Goal: Task Accomplishment & Management: Manage account settings

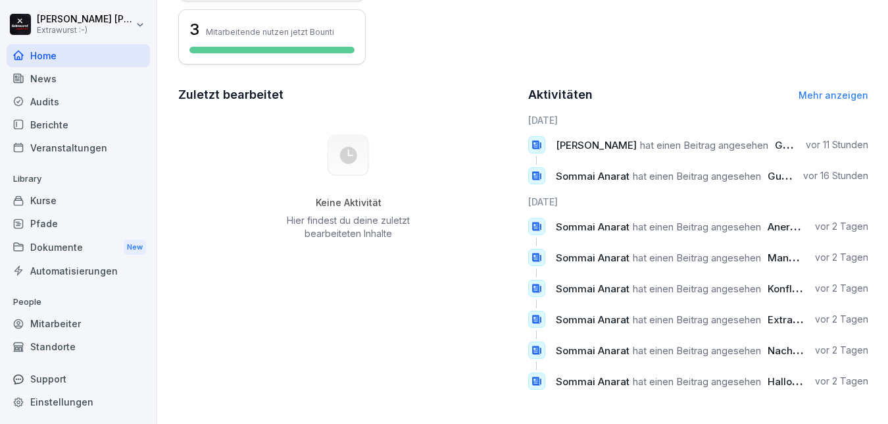
scroll to position [405, 0]
click at [846, 89] on link "Mehr anzeigen" at bounding box center [834, 94] width 70 height 11
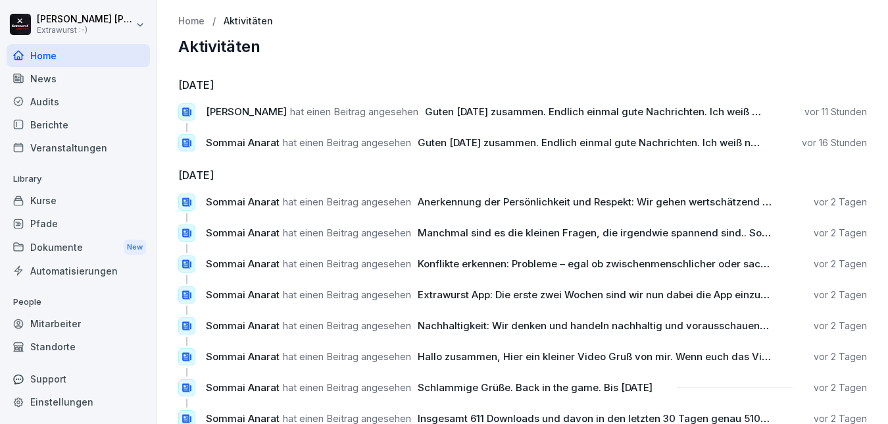
click at [72, 149] on div "Veranstaltungen" at bounding box center [78, 147] width 143 height 23
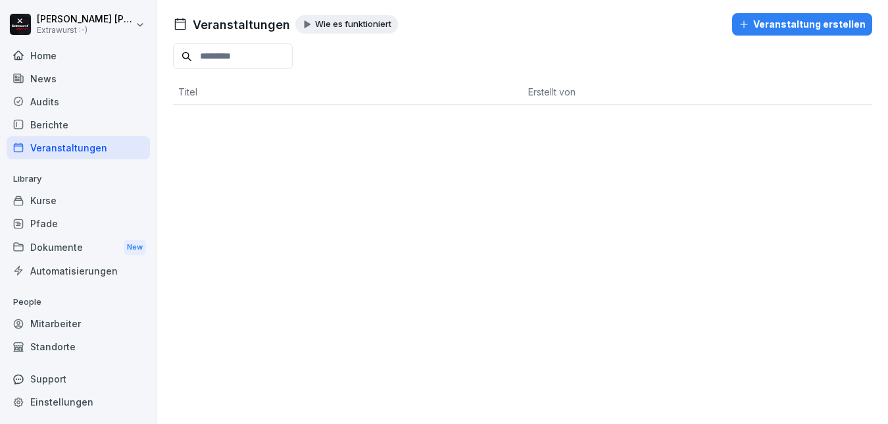
click at [50, 85] on div "News" at bounding box center [78, 78] width 143 height 23
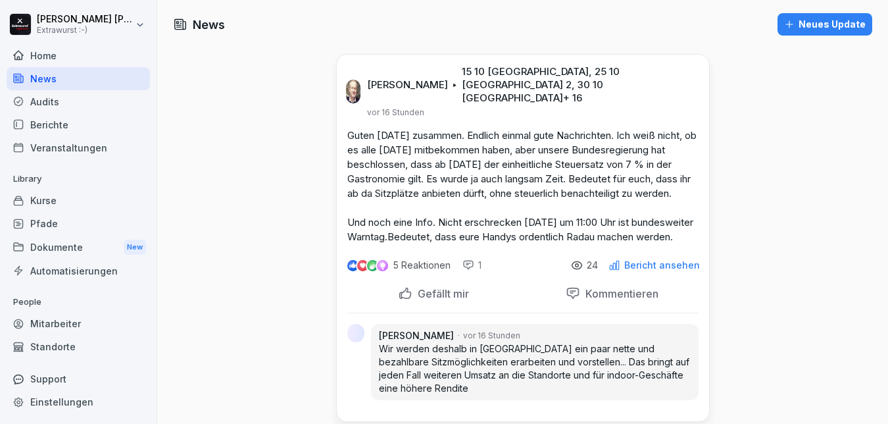
click at [41, 203] on div "Kurse" at bounding box center [78, 200] width 143 height 23
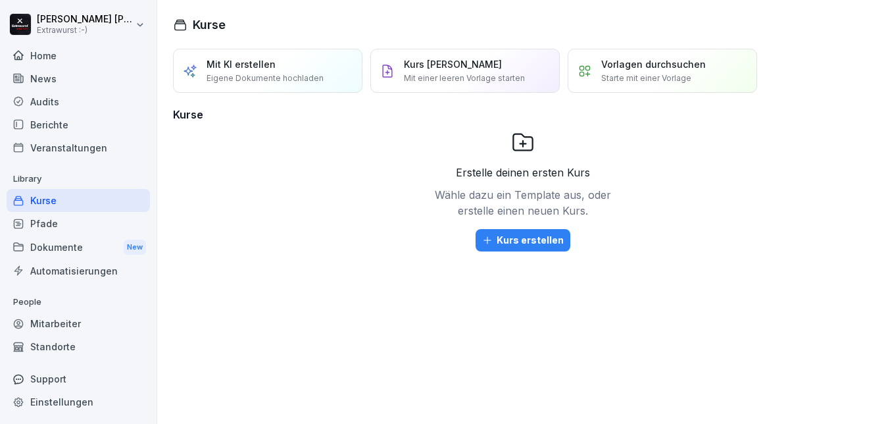
click at [61, 320] on div "Mitarbeiter" at bounding box center [78, 323] width 143 height 23
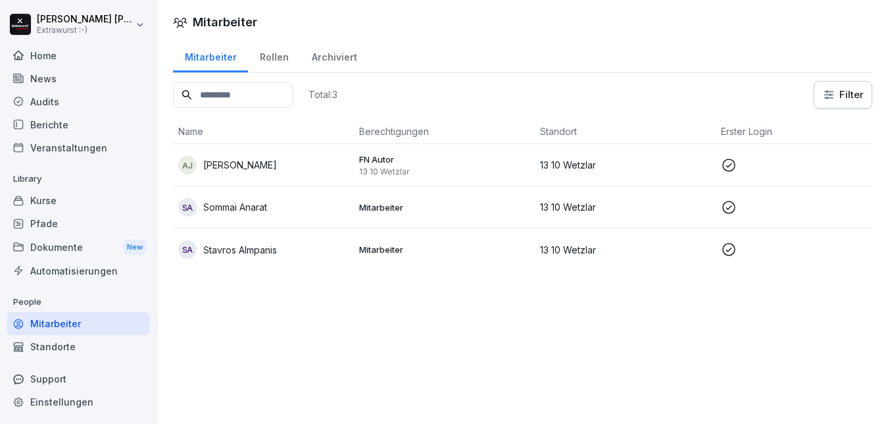
click at [258, 208] on p "Sommai Anarat" at bounding box center [235, 207] width 64 height 14
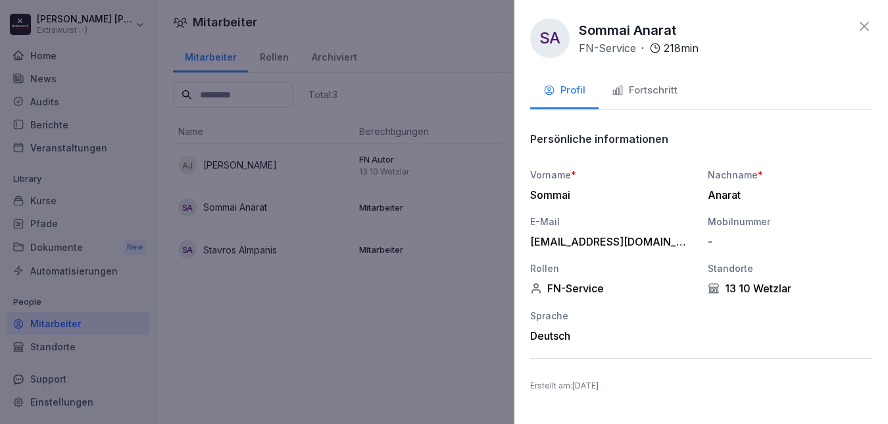
click at [653, 89] on div "Fortschritt" at bounding box center [645, 90] width 66 height 15
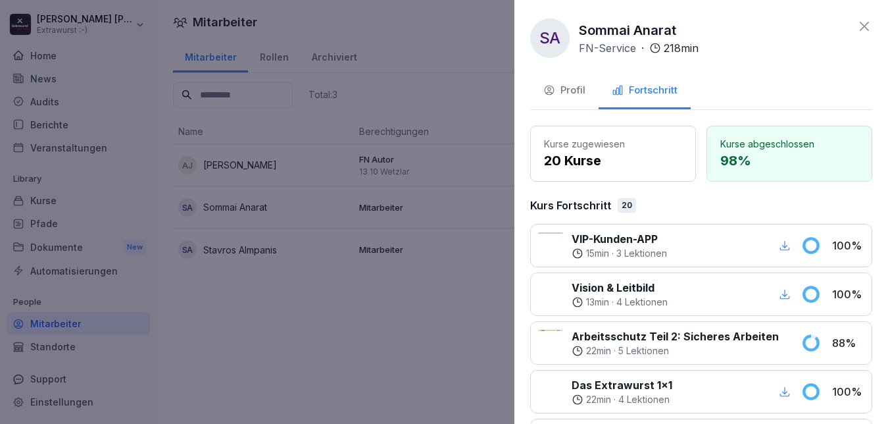
scroll to position [158, 0]
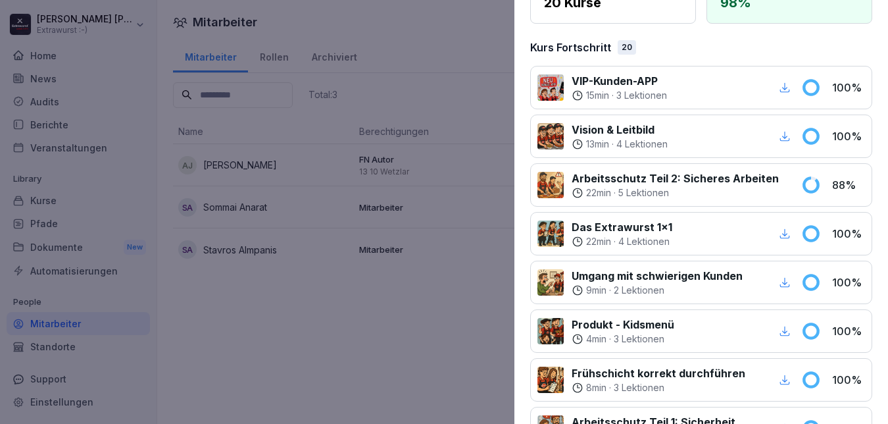
click at [603, 180] on p "Arbeitsschutz Teil 2: Sicheres Arbeiten" at bounding box center [675, 178] width 207 height 16
click at [804, 188] on icon at bounding box center [811, 185] width 14 height 14
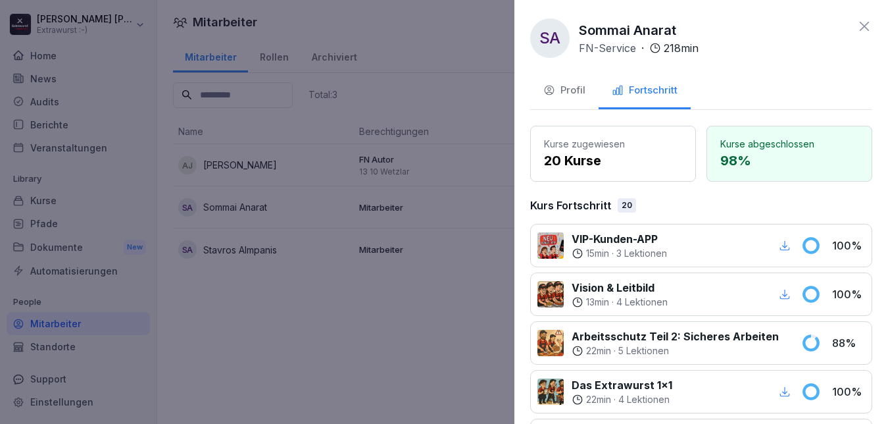
click at [860, 27] on icon at bounding box center [864, 26] width 9 height 9
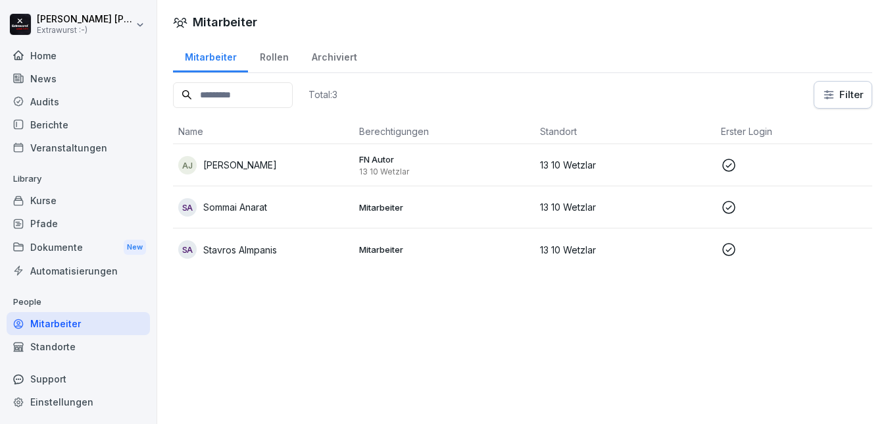
click at [283, 55] on div "Rollen" at bounding box center [274, 56] width 52 height 34
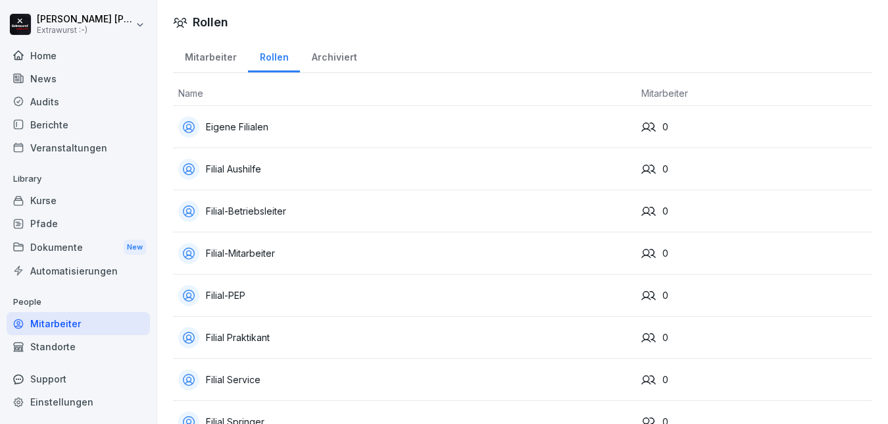
click at [345, 59] on div "Archiviert" at bounding box center [334, 56] width 68 height 34
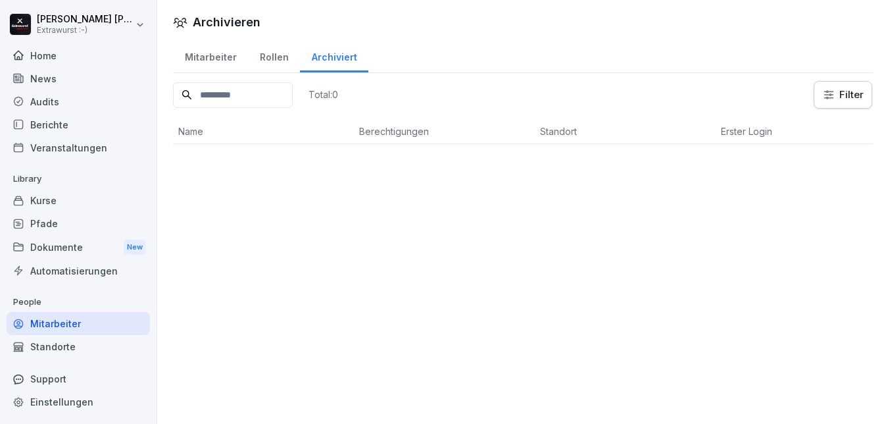
click at [219, 57] on div "Mitarbeiter" at bounding box center [210, 56] width 75 height 34
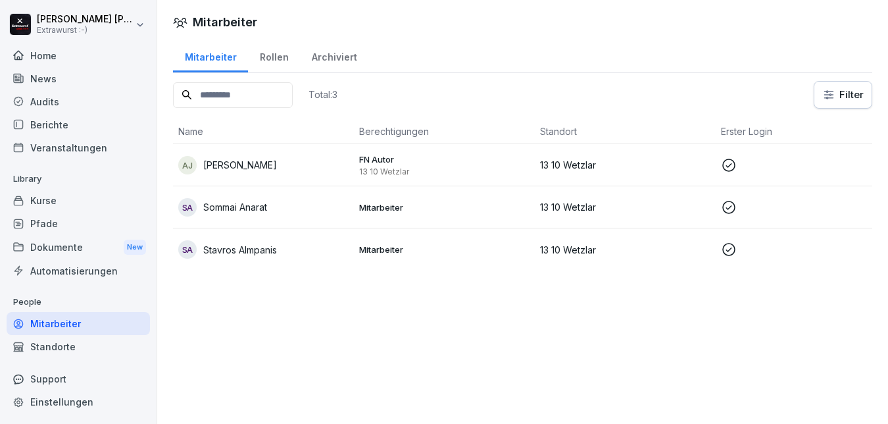
click at [52, 397] on div "Einstellungen" at bounding box center [78, 401] width 143 height 23
select select "**"
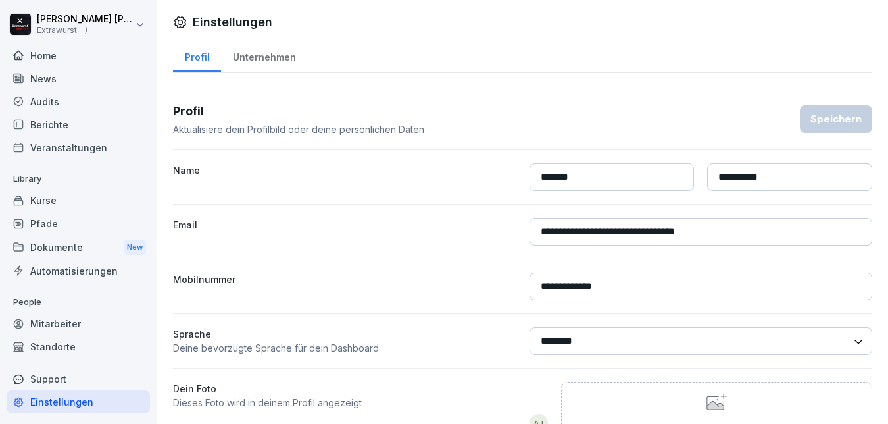
click at [268, 57] on div "Unternehmen" at bounding box center [264, 56] width 86 height 34
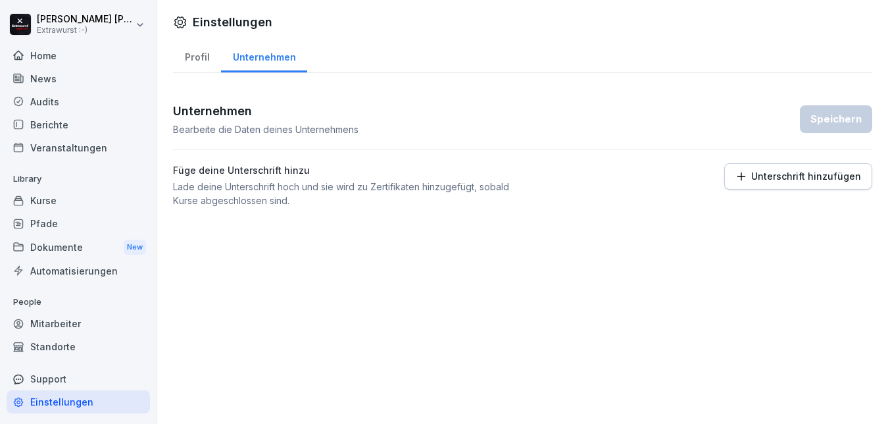
click at [45, 62] on div "Home" at bounding box center [78, 55] width 143 height 23
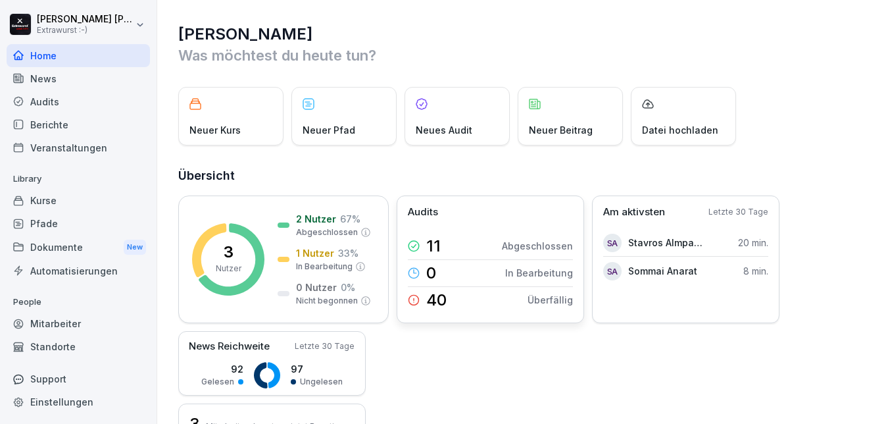
click at [522, 244] on p "Abgeschlossen" at bounding box center [537, 246] width 71 height 14
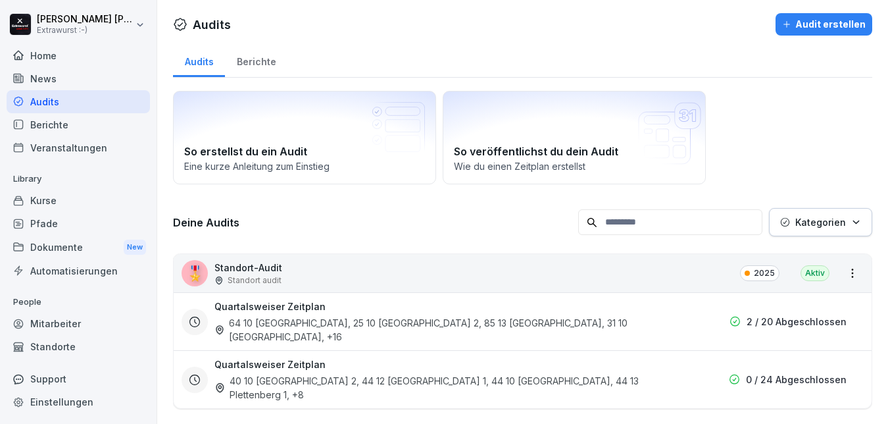
click at [44, 128] on div "Berichte" at bounding box center [78, 124] width 143 height 23
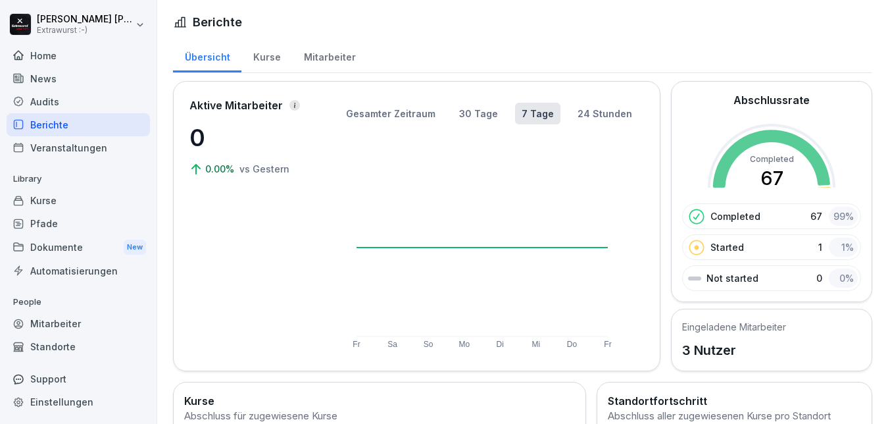
click at [263, 57] on div "Kurse" at bounding box center [266, 56] width 51 height 34
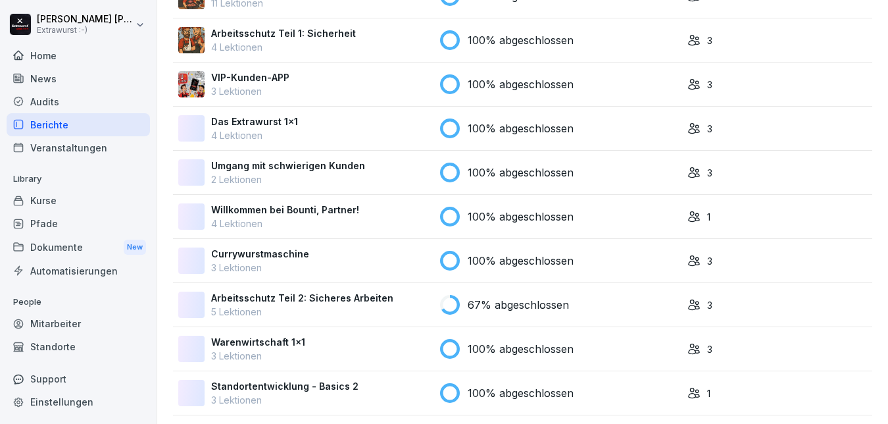
scroll to position [1004, 0]
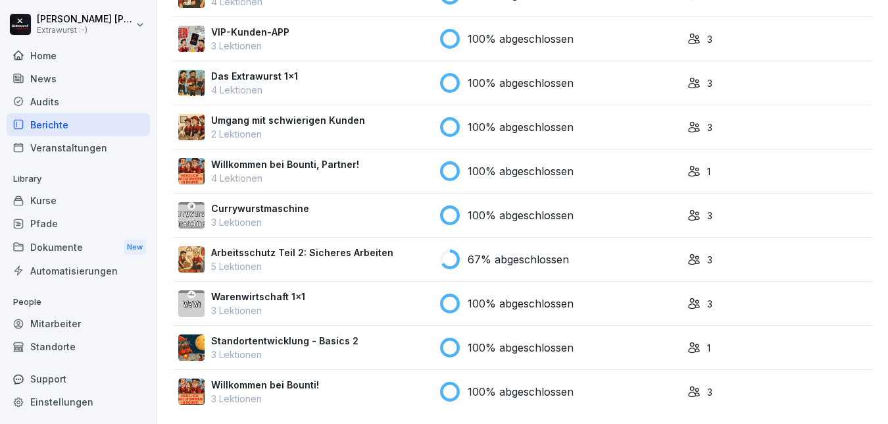
click at [276, 245] on p "Arbeitsschutz Teil 2: Sicheres Arbeiten" at bounding box center [302, 252] width 182 height 14
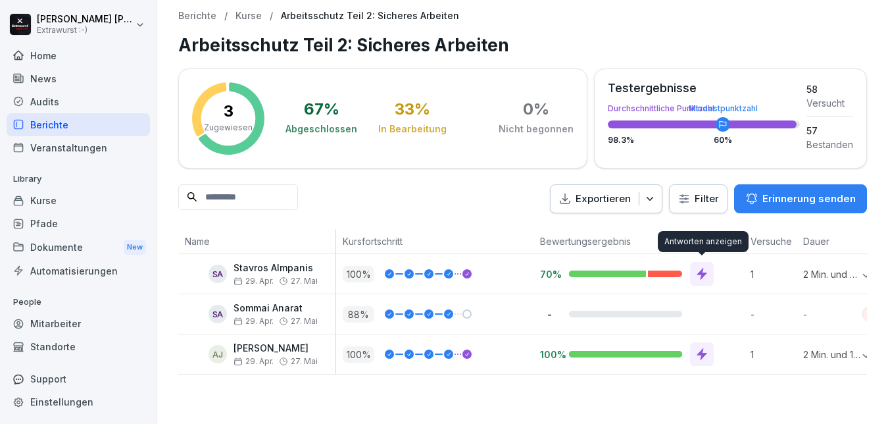
click at [703, 274] on icon at bounding box center [702, 274] width 10 height 12
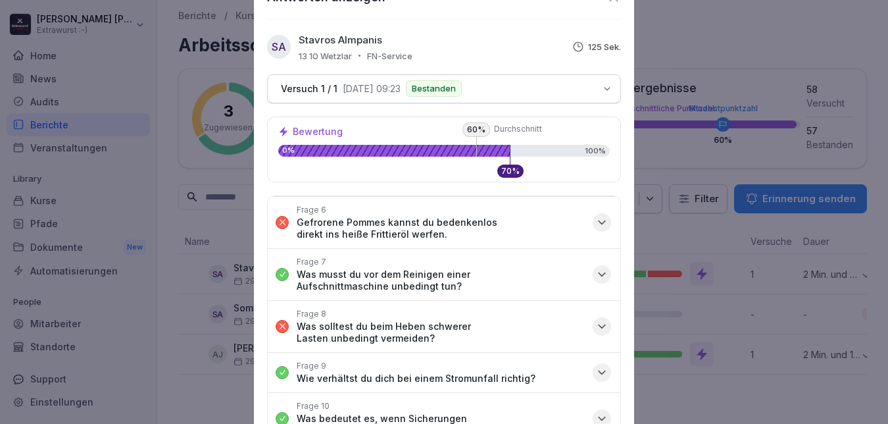
scroll to position [245, 0]
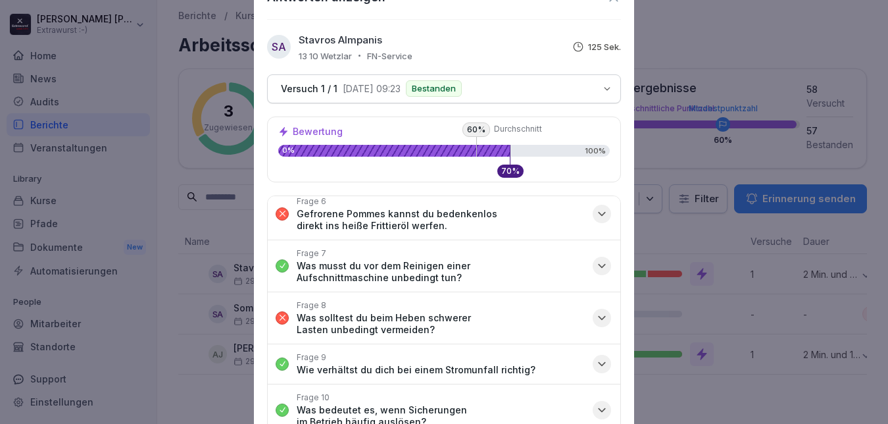
click at [595, 314] on icon "button" at bounding box center [601, 317] width 13 height 13
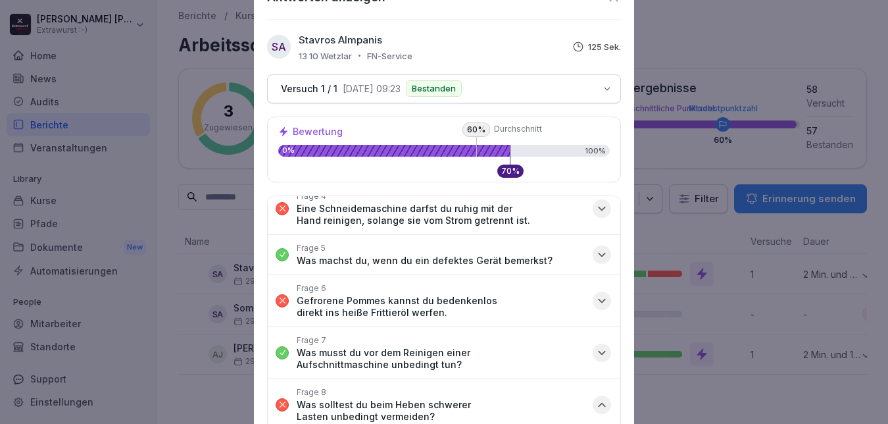
scroll to position [123, 0]
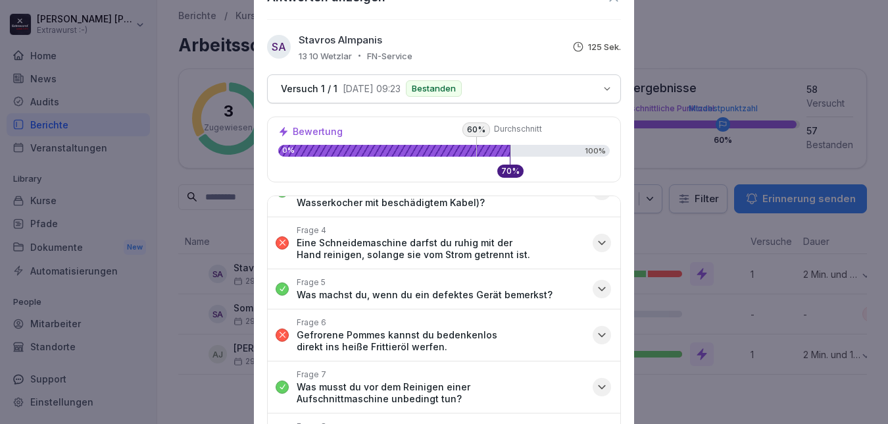
click at [595, 333] on icon "button" at bounding box center [601, 334] width 13 height 13
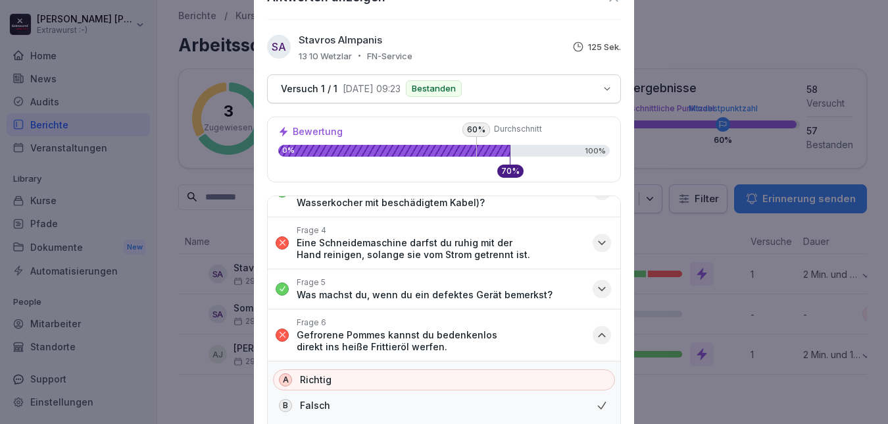
scroll to position [44, 0]
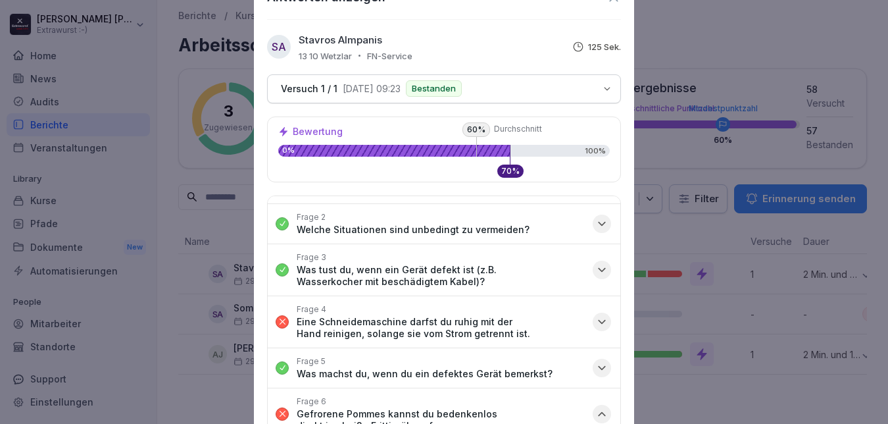
click at [595, 325] on icon "button" at bounding box center [601, 321] width 13 height 13
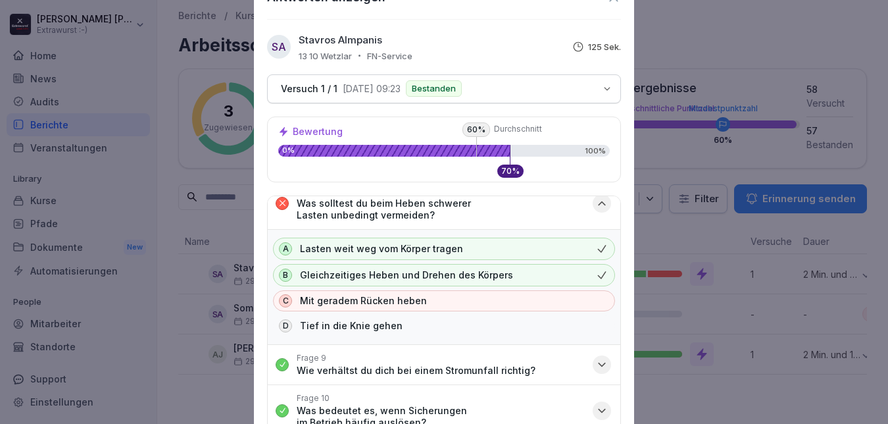
scroll to position [488, 0]
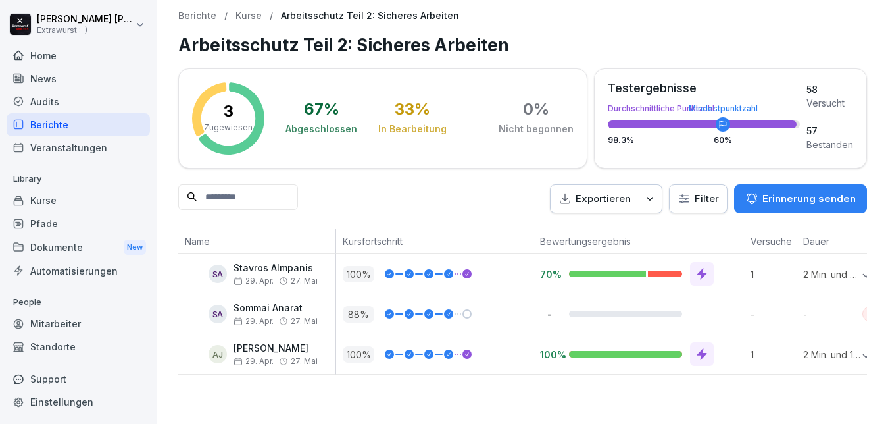
click at [767, 193] on p "Erinnerung senden" at bounding box center [809, 198] width 93 height 14
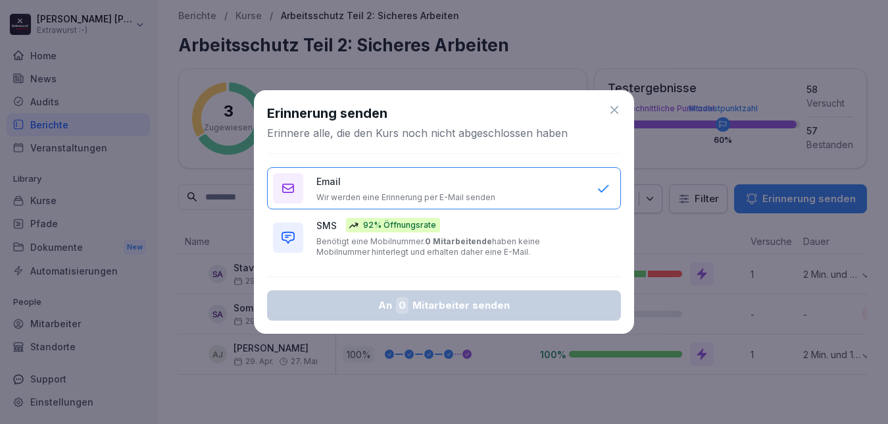
click at [403, 243] on p "Benötigt eine Mobilnummer. 0 Mitarbeitende haben keine Mobilnummer hinterlegt u…" at bounding box center [449, 246] width 267 height 21
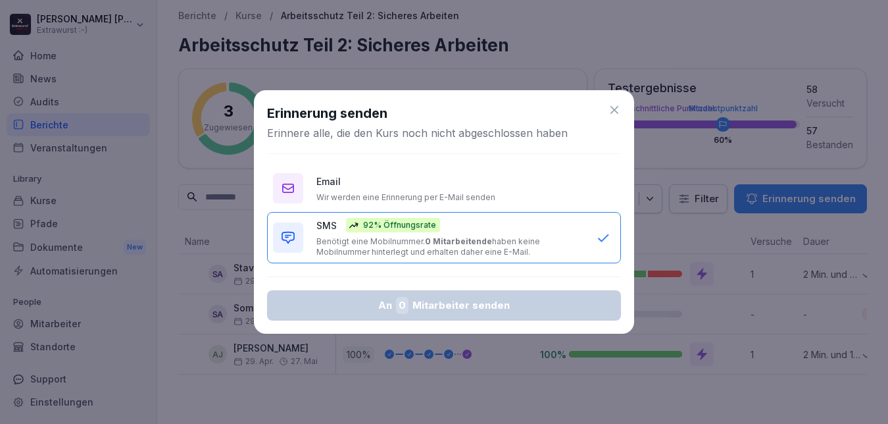
click at [412, 190] on div "Email Wir werden eine Erinnerung per E-Mail senden" at bounding box center [449, 188] width 267 height 28
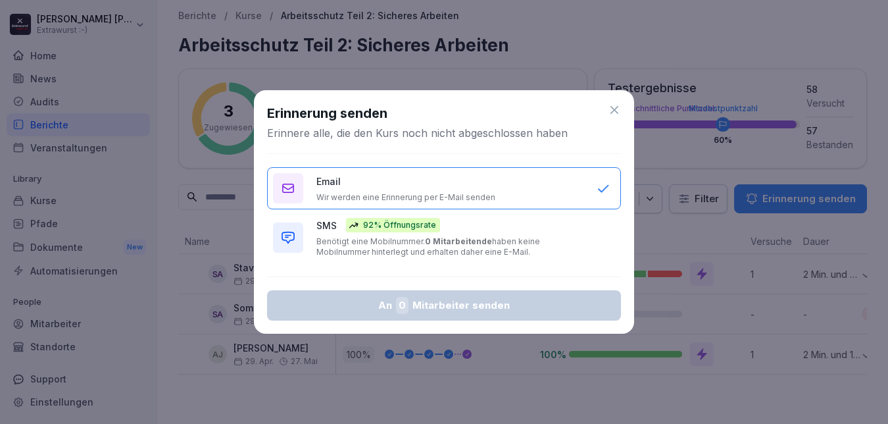
click at [380, 245] on p "Benötigt eine Mobilnummer. 0 Mitarbeitende haben keine Mobilnummer hinterlegt u…" at bounding box center [449, 246] width 267 height 21
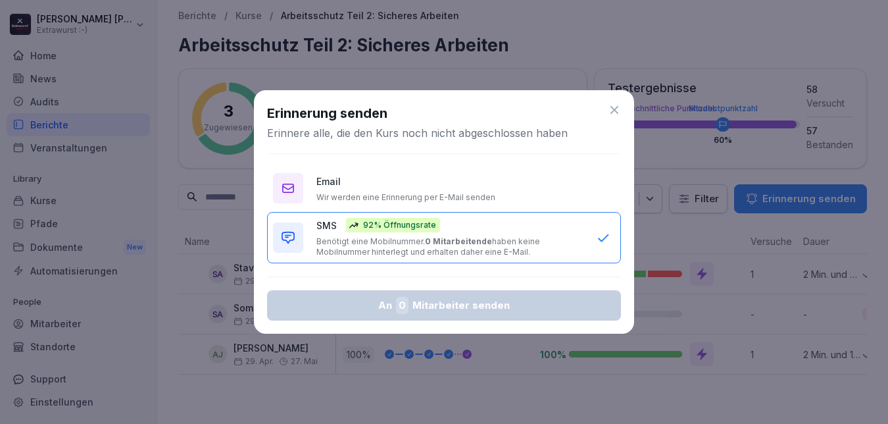
click at [618, 109] on icon at bounding box center [614, 109] width 13 height 13
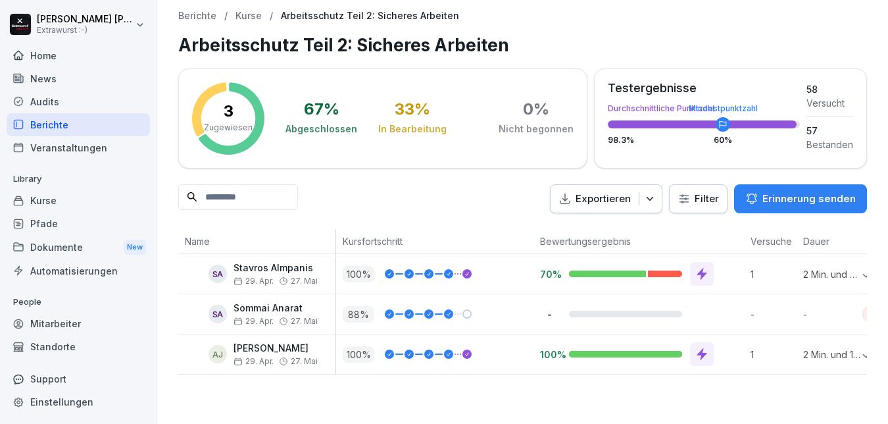
click at [698, 199] on html "[PERSON_NAME] Extrawurst :-) Home News Audits Berichte Veranstaltungen Library …" at bounding box center [444, 212] width 888 height 424
click at [647, 199] on icon "button" at bounding box center [650, 199] width 7 height 4
click at [495, 191] on div "Exportieren Filter Erinnerung senden" at bounding box center [522, 199] width 689 height 30
click at [686, 193] on html "[PERSON_NAME] Extrawurst :-) Home News Audits Berichte Veranstaltungen Library …" at bounding box center [444, 212] width 888 height 424
click at [792, 199] on p "Erinnerung senden" at bounding box center [809, 198] width 93 height 14
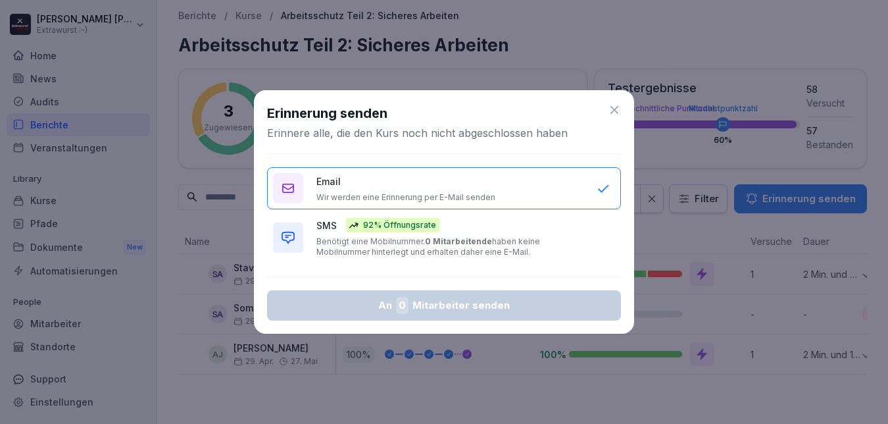
click at [469, 192] on p "Wir werden eine Erinnerung per E-Mail senden" at bounding box center [405, 197] width 179 height 11
click at [470, 192] on p "Wir werden eine Erinnerung per E-Mail senden" at bounding box center [405, 197] width 179 height 11
click at [526, 191] on div "Email Wir werden eine Erinnerung per E-Mail senden" at bounding box center [449, 188] width 267 height 28
click at [488, 241] on p "Benötigt eine Mobilnummer. 0 Mitarbeitende haben keine Mobilnummer hinterlegt u…" at bounding box center [449, 246] width 267 height 21
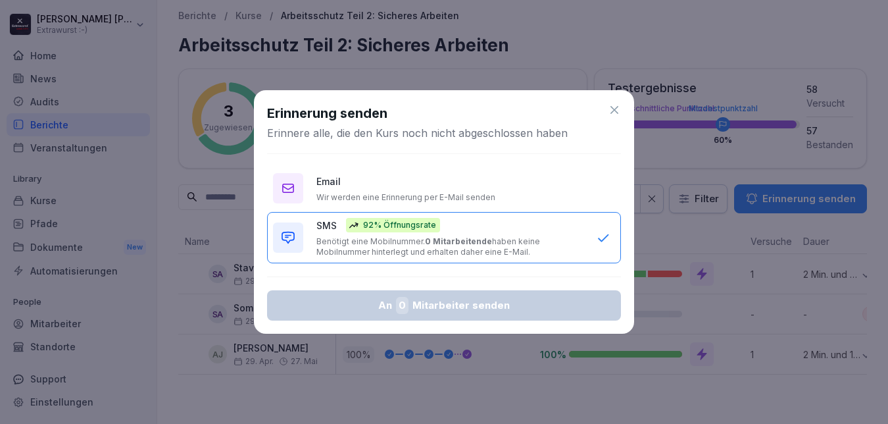
click at [501, 200] on div "Email Wir werden eine Erinnerung per E-Mail senden" at bounding box center [449, 188] width 267 height 28
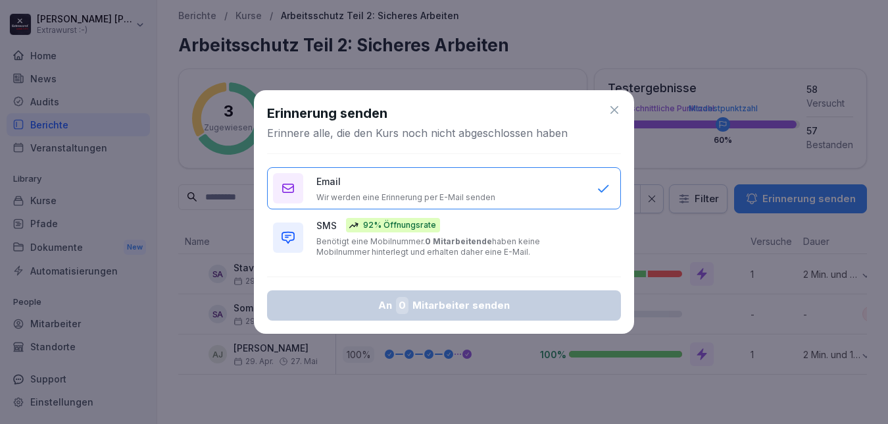
click at [611, 104] on icon at bounding box center [614, 109] width 13 height 13
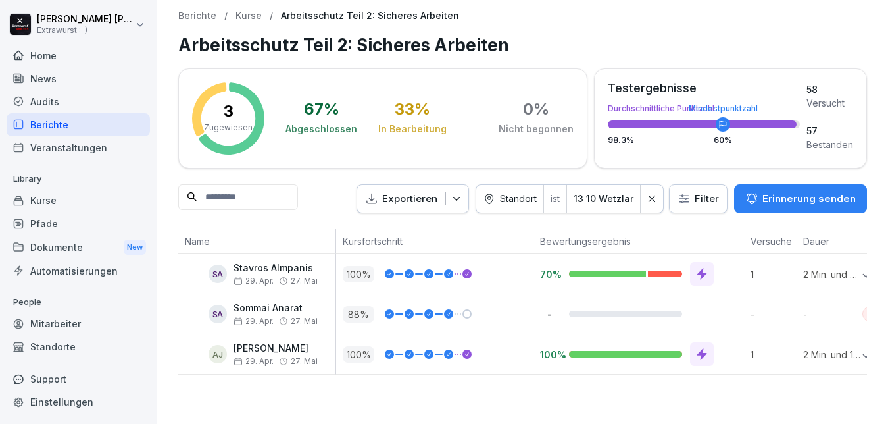
click at [679, 191] on html "[PERSON_NAME] Extrawurst :-) Home News Audits Berichte Veranstaltungen Library …" at bounding box center [444, 212] width 888 height 424
click at [650, 198] on html "[PERSON_NAME] Extrawurst :-) Home News Audits Berichte Veranstaltungen Library …" at bounding box center [444, 212] width 888 height 424
click at [647, 199] on icon at bounding box center [651, 198] width 9 height 9
click at [68, 198] on div "Kurse" at bounding box center [78, 200] width 143 height 23
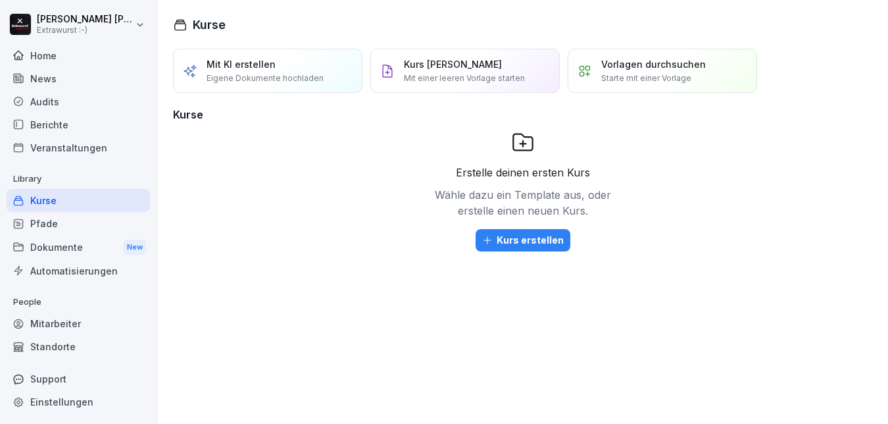
click at [59, 218] on div "Pfade" at bounding box center [78, 223] width 143 height 23
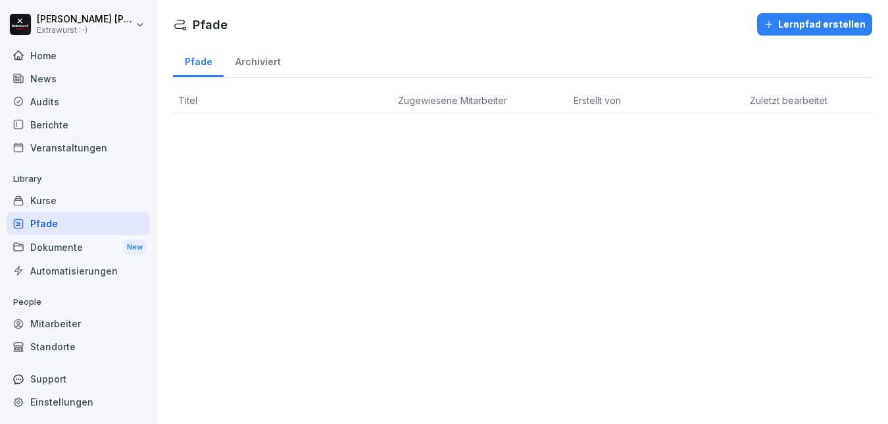
click at [72, 247] on div "Dokumente New" at bounding box center [78, 247] width 143 height 24
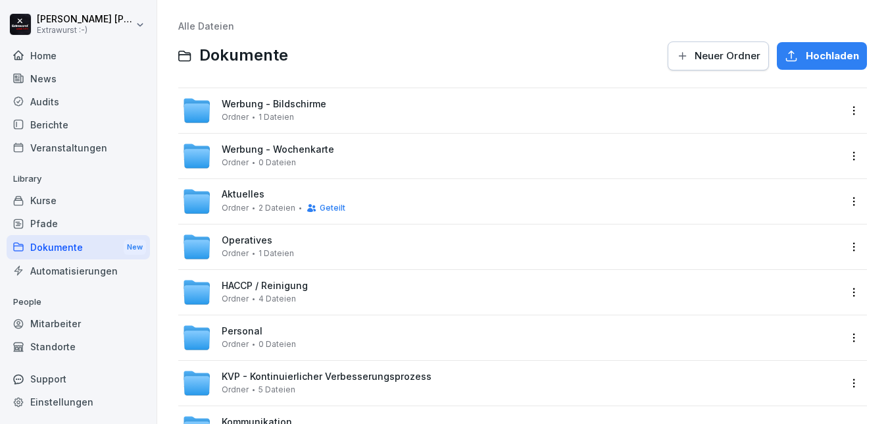
click at [89, 270] on div "Automatisierungen" at bounding box center [78, 270] width 143 height 23
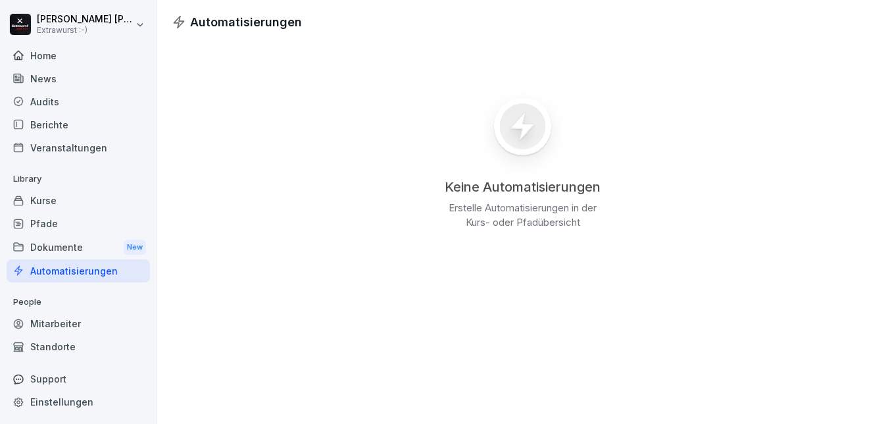
click at [59, 327] on div "Mitarbeiter" at bounding box center [78, 323] width 143 height 23
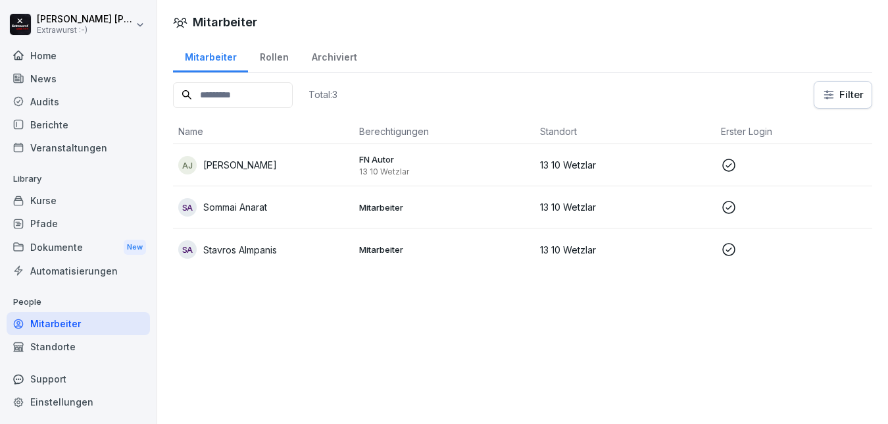
click at [699, 209] on p "13 10 Wetzlar" at bounding box center [625, 207] width 170 height 14
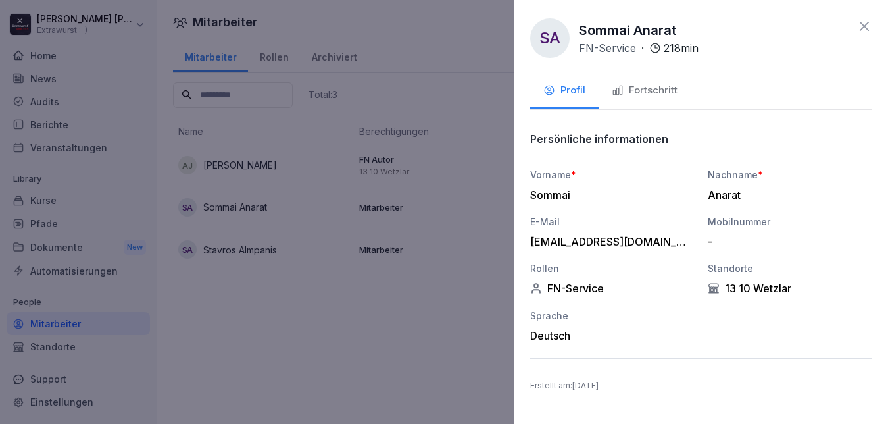
click at [638, 91] on div "Fortschritt" at bounding box center [645, 90] width 66 height 15
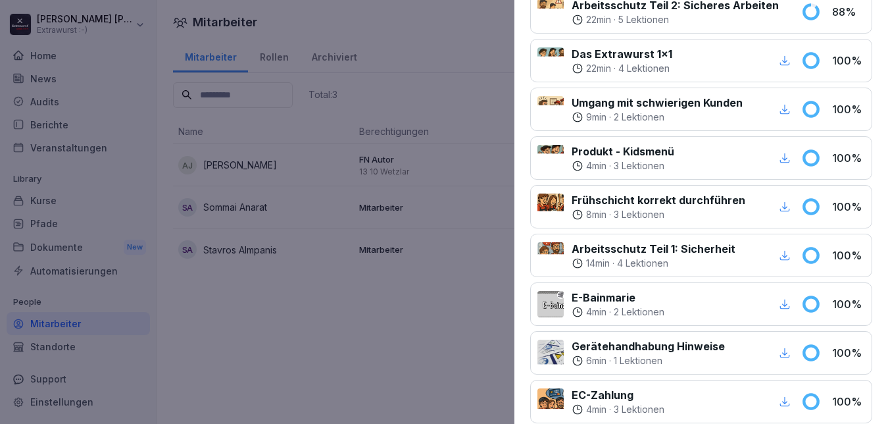
scroll to position [158, 0]
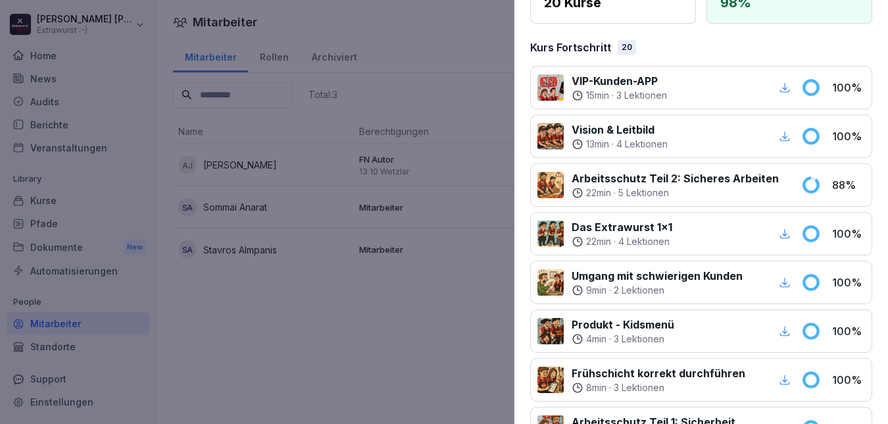
click at [544, 186] on div at bounding box center [551, 185] width 26 height 26
click at [548, 186] on div at bounding box center [551, 185] width 26 height 26
click at [549, 186] on div at bounding box center [551, 185] width 26 height 26
click at [599, 182] on p "Arbeitsschutz Teil 2: Sicheres Arbeiten" at bounding box center [675, 178] width 207 height 16
click at [600, 182] on p "Arbeitsschutz Teil 2: Sicheres Arbeiten" at bounding box center [675, 178] width 207 height 16
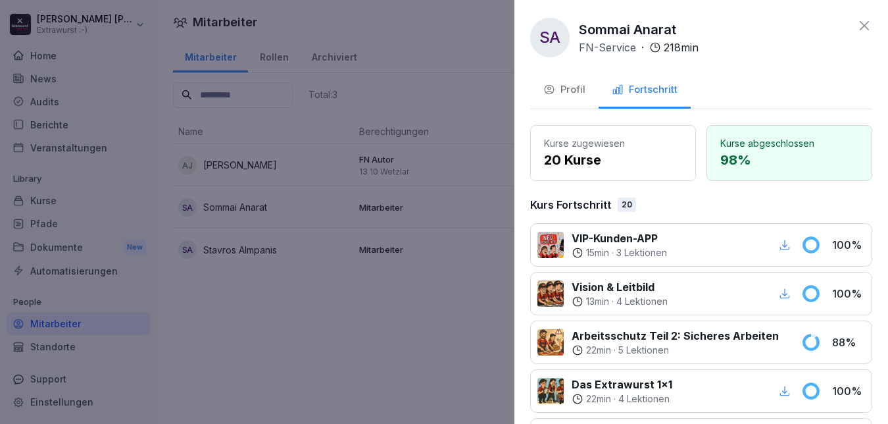
scroll to position [0, 0]
click at [575, 96] on div "Profil" at bounding box center [564, 90] width 42 height 15
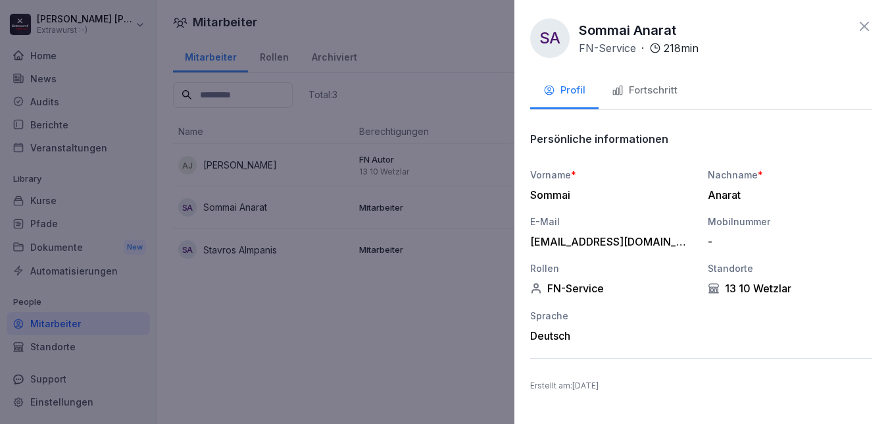
click at [863, 28] on icon at bounding box center [864, 26] width 9 height 9
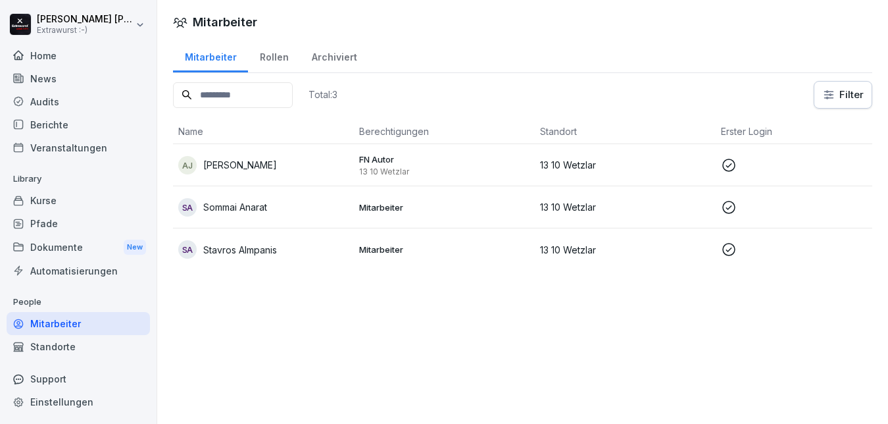
click at [272, 58] on div "Rollen" at bounding box center [274, 56] width 52 height 34
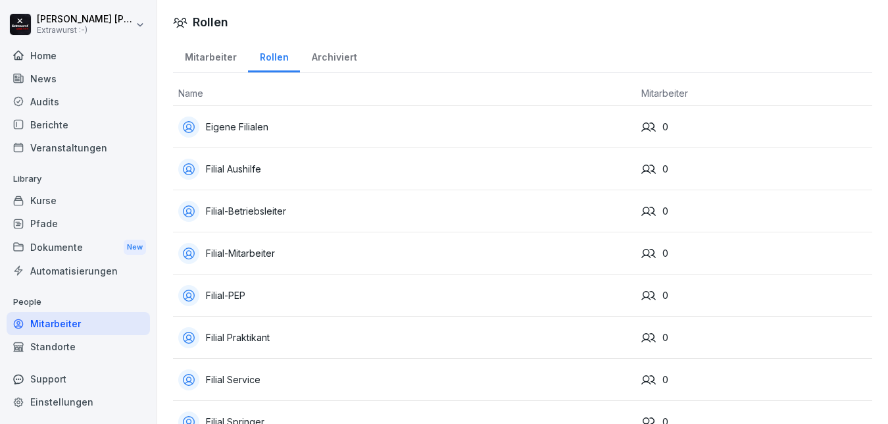
click at [344, 55] on div "Archiviert" at bounding box center [334, 56] width 68 height 34
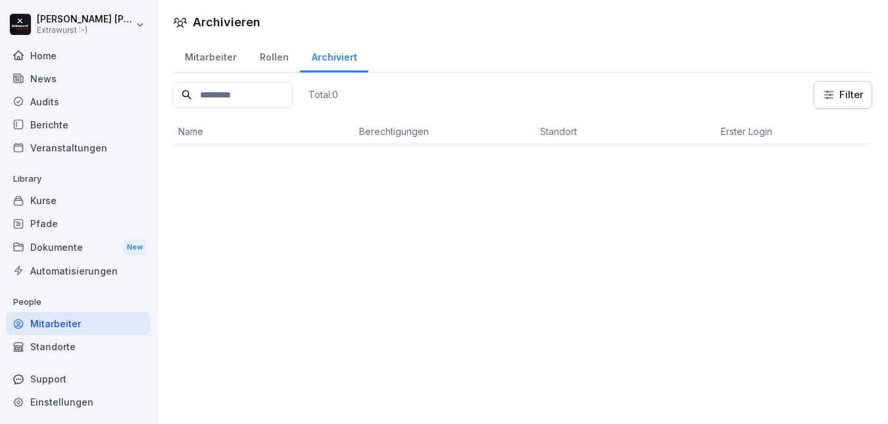
click at [59, 26] on html "[PERSON_NAME] Extrawurst :-) Home News Audits Berichte Veranstaltungen Library …" at bounding box center [444, 212] width 888 height 424
click at [80, 140] on html "[PERSON_NAME] Extrawurst :-) Home News Audits Berichte Veranstaltungen Library …" at bounding box center [444, 212] width 888 height 424
click at [66, 73] on div "News" at bounding box center [78, 78] width 143 height 23
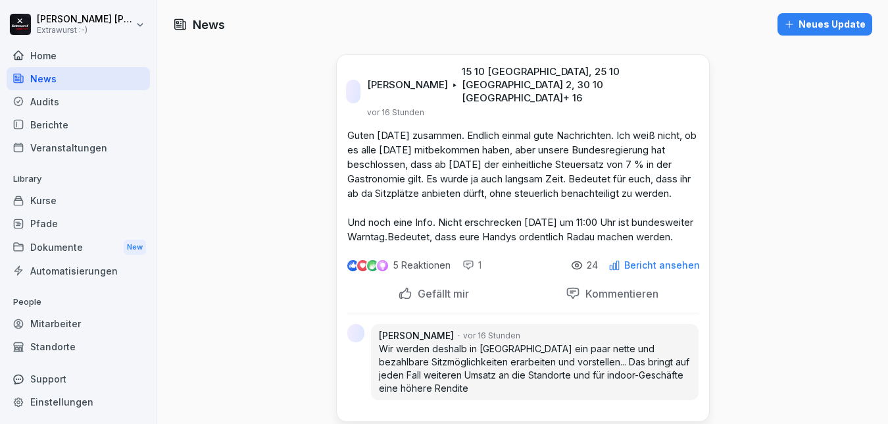
click at [49, 55] on div "Home" at bounding box center [78, 55] width 143 height 23
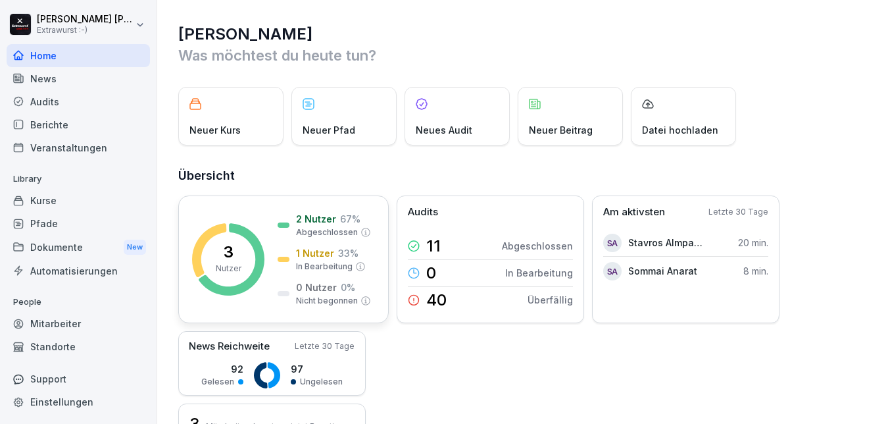
click at [320, 266] on p "In Bearbeitung" at bounding box center [324, 267] width 57 height 12
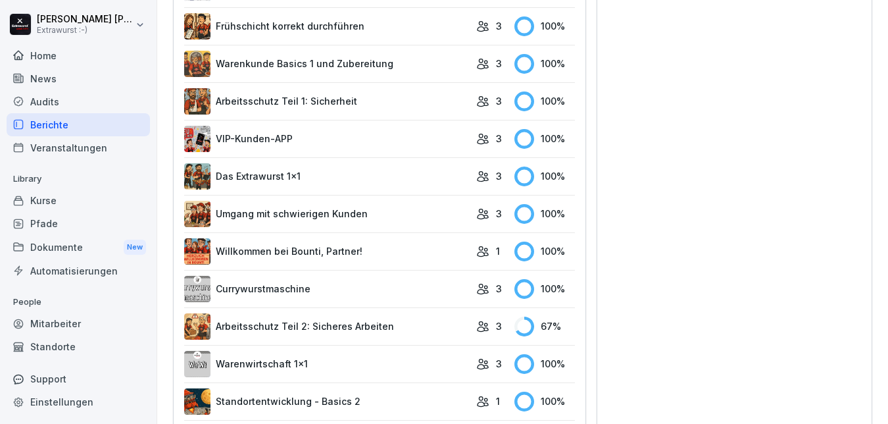
scroll to position [1094, 0]
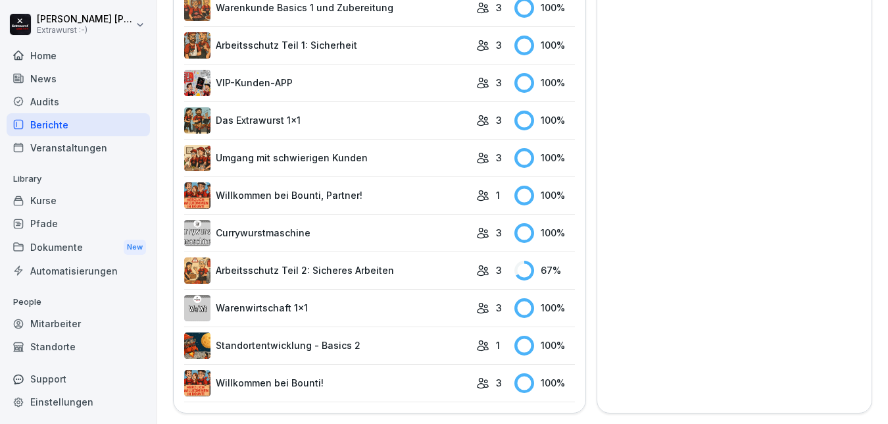
click at [376, 259] on link "Arbeitsschutz Teil 2: Sicheres Arbeiten" at bounding box center [327, 270] width 286 height 26
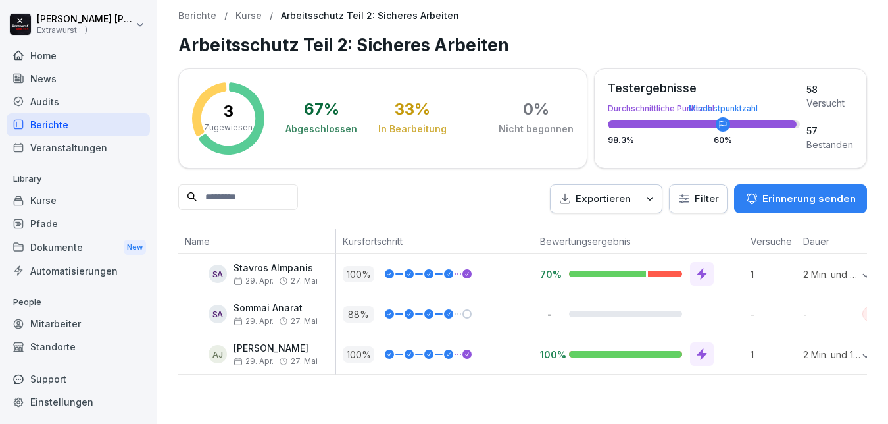
click at [763, 203] on p "Erinnerung senden" at bounding box center [809, 198] width 93 height 14
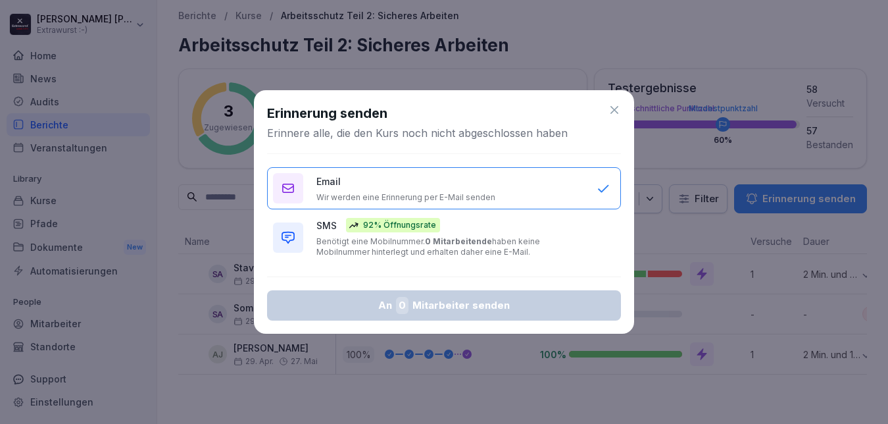
click at [515, 193] on div "Email Wir werden eine Erinnerung per E-Mail senden" at bounding box center [449, 188] width 267 height 28
click at [493, 185] on div "Email Wir werden eine Erinnerung per E-Mail senden" at bounding box center [449, 188] width 267 height 28
click at [613, 111] on icon at bounding box center [615, 110] width 8 height 8
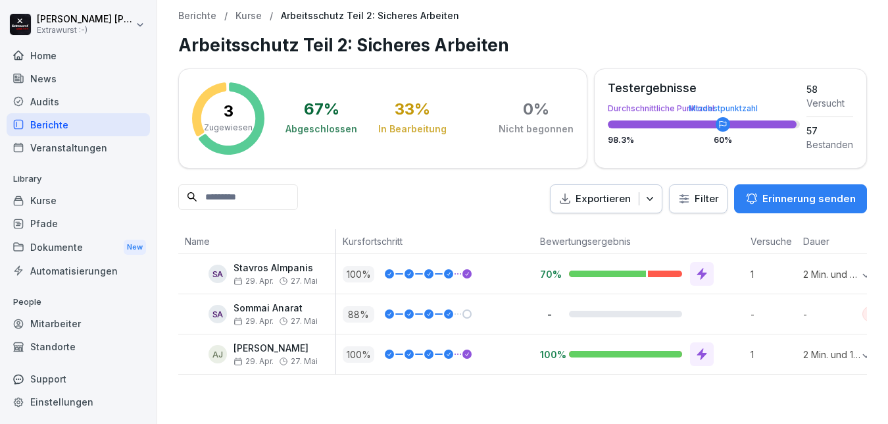
click at [359, 315] on p "88 %" at bounding box center [359, 314] width 32 height 16
